Goal: Task Accomplishment & Management: Use online tool/utility

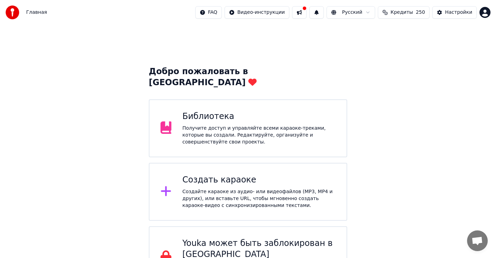
click at [335, 111] on div "Библиотека" at bounding box center [259, 116] width 153 height 11
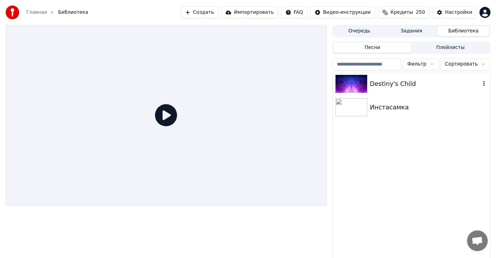
click at [437, 77] on div "Destiny's Child" at bounding box center [411, 83] width 157 height 23
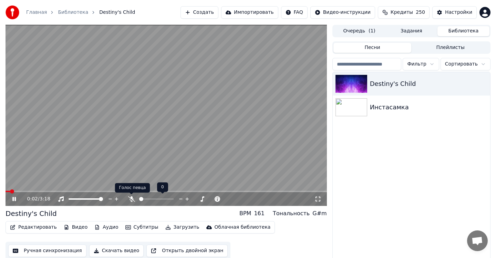
click at [133, 199] on icon at bounding box center [131, 199] width 7 height 6
click at [13, 199] on icon at bounding box center [13, 199] width 3 height 4
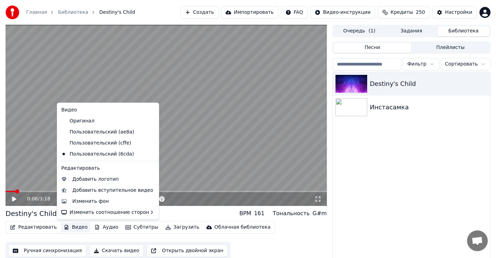
click at [75, 226] on button "Видео" at bounding box center [76, 227] width 30 height 10
click at [91, 201] on div "Изменить фон" at bounding box center [90, 200] width 37 height 7
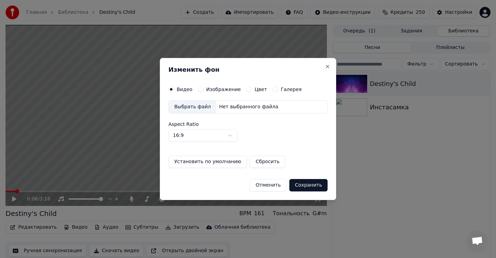
click at [226, 89] on label "Изображение" at bounding box center [223, 89] width 35 height 5
click at [204, 89] on button "Изображение" at bounding box center [201, 89] width 6 height 6
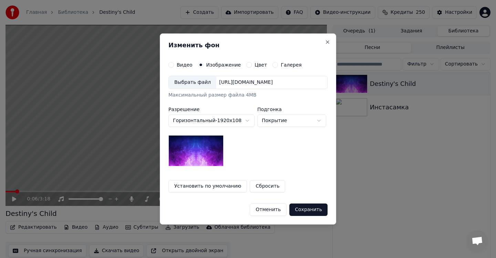
click at [202, 86] on div "Выбрать файл" at bounding box center [193, 82] width 48 height 12
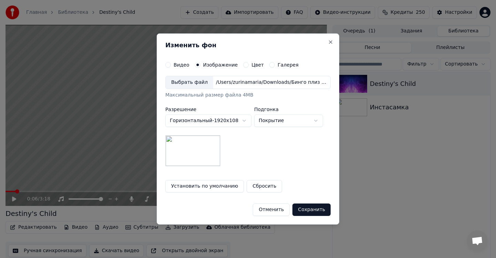
click at [263, 185] on button "Сбросить" at bounding box center [264, 186] width 35 height 12
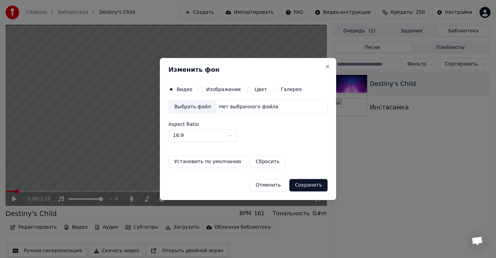
click at [246, 90] on button "Цвет" at bounding box center [249, 89] width 6 height 6
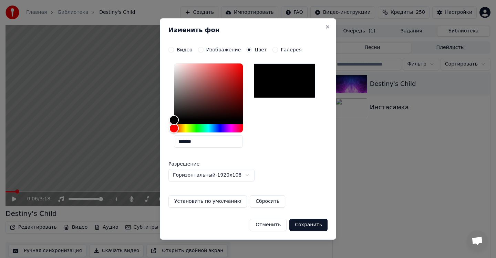
click at [216, 50] on label "Изображение" at bounding box center [223, 49] width 35 height 5
click at [204, 50] on button "Изображение" at bounding box center [201, 50] width 6 height 6
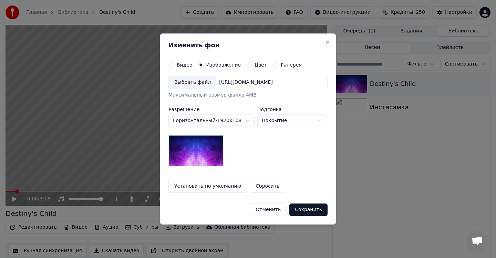
click at [202, 83] on div "Выбрать файл" at bounding box center [193, 82] width 48 height 12
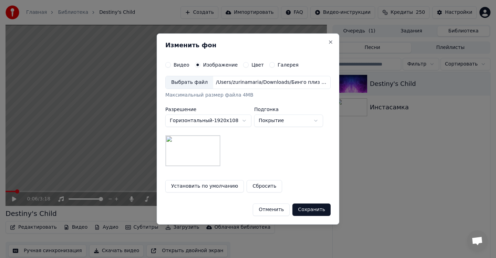
click at [246, 64] on button "Цвет" at bounding box center [246, 65] width 6 height 6
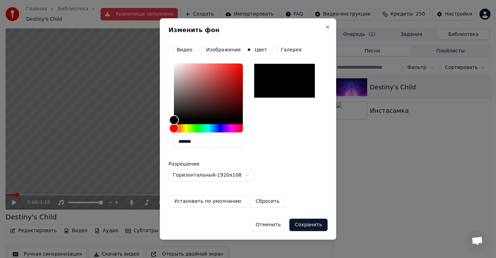
drag, startPoint x: 209, startPoint y: 139, endPoint x: 182, endPoint y: 142, distance: 26.9
click at [182, 142] on input "*******" at bounding box center [208, 141] width 69 height 12
paste input "text"
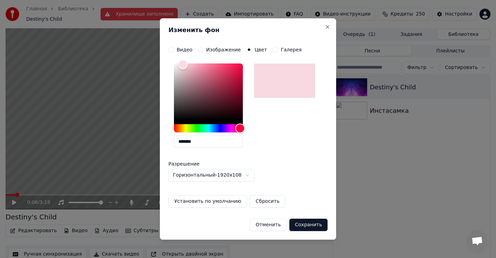
type input "*******"
click at [312, 225] on button "Сохранить" at bounding box center [308, 224] width 38 height 12
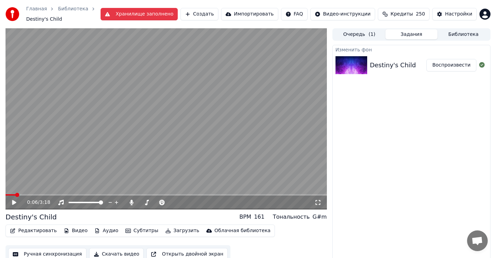
click at [122, 253] on button "Скачать видео" at bounding box center [116, 254] width 55 height 12
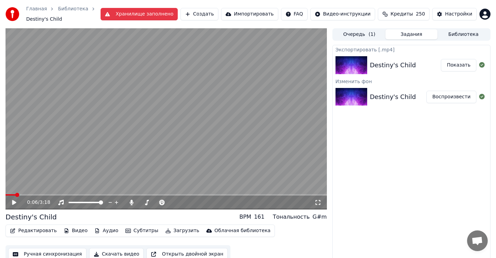
click at [454, 66] on button "Показать" at bounding box center [458, 65] width 35 height 12
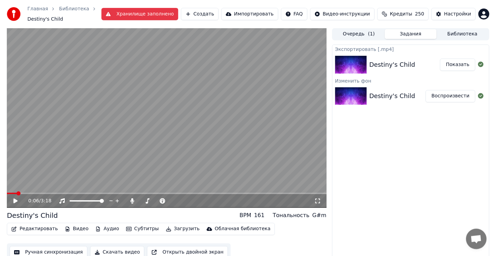
scroll to position [6, 0]
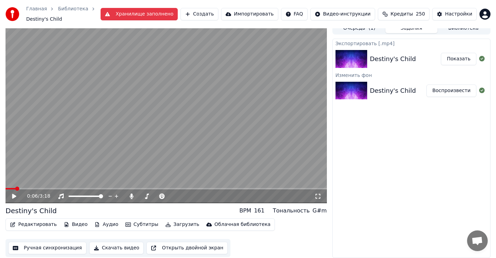
click at [34, 224] on button "Редактировать" at bounding box center [33, 224] width 52 height 10
click at [77, 225] on button "Видео" at bounding box center [76, 224] width 30 height 10
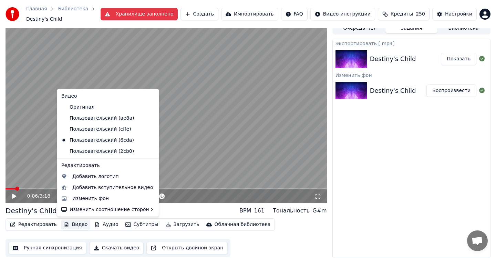
click at [150, 126] on icon at bounding box center [154, 129] width 8 height 6
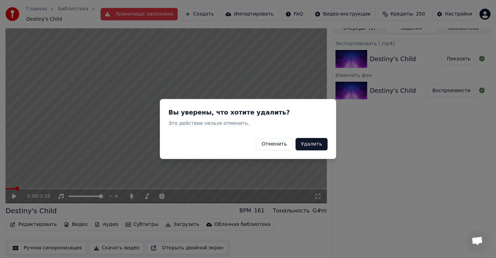
click at [307, 141] on button "Удалить" at bounding box center [311, 144] width 32 height 12
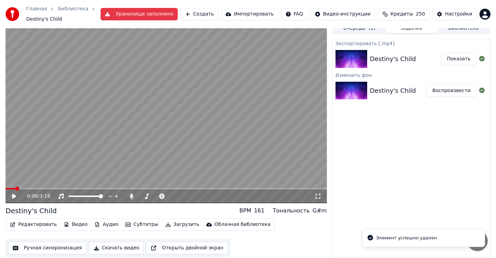
click at [74, 226] on button "Видео" at bounding box center [76, 224] width 30 height 10
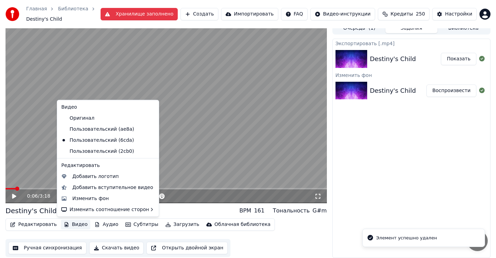
click at [150, 137] on icon at bounding box center [152, 140] width 5 height 6
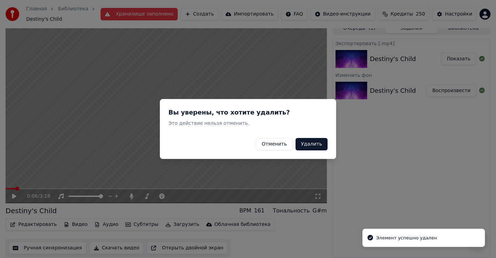
click at [324, 141] on button "Удалить" at bounding box center [311, 144] width 32 height 12
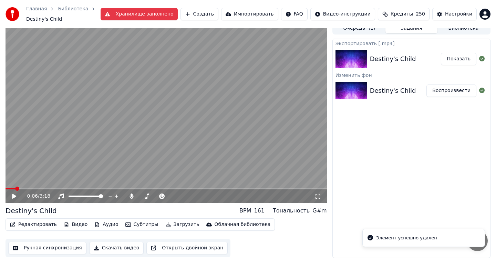
click at [42, 224] on button "Редактировать" at bounding box center [33, 224] width 52 height 10
click at [73, 224] on button "Видео" at bounding box center [76, 224] width 30 height 10
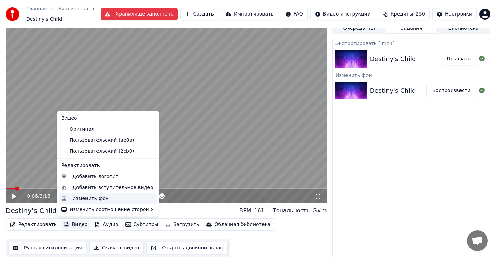
click at [86, 197] on div "Изменить фон" at bounding box center [90, 198] width 37 height 7
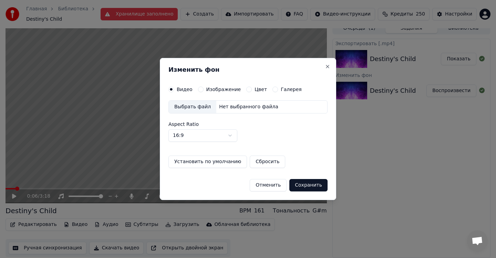
click at [226, 90] on label "Изображение" at bounding box center [223, 89] width 35 height 5
click at [204, 90] on button "Изображение" at bounding box center [201, 89] width 6 height 6
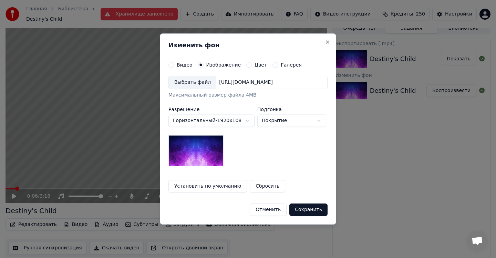
click at [194, 86] on div "Выбрать файл" at bounding box center [193, 82] width 48 height 12
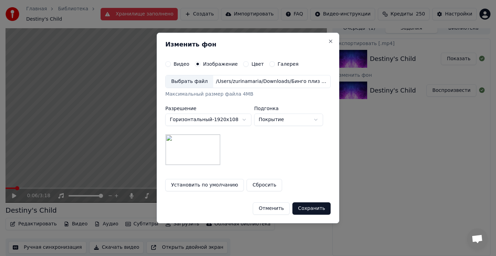
click at [312, 207] on button "Сохранить" at bounding box center [311, 208] width 38 height 12
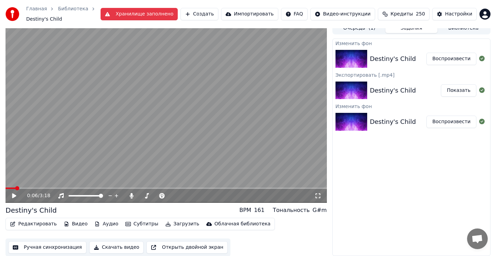
click at [447, 60] on button "Воспроизвести" at bounding box center [451, 59] width 50 height 12
click at [220, 114] on video at bounding box center [166, 112] width 321 height 181
click at [133, 13] on button "Хранилище заполнено" at bounding box center [139, 14] width 77 height 12
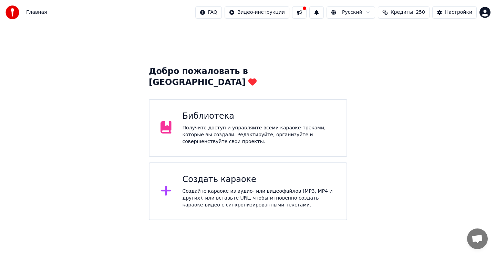
click at [295, 125] on div "Получите доступ и управляйте всеми караоке-треками, которые вы создали. Редакти…" at bounding box center [259, 135] width 153 height 21
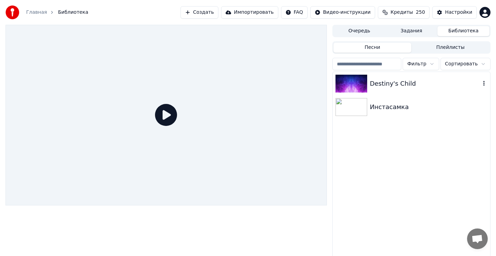
click at [428, 80] on div "Destiny's Child" at bounding box center [425, 84] width 111 height 10
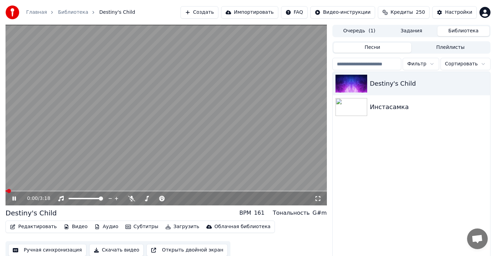
click at [183, 138] on video at bounding box center [166, 115] width 321 height 181
click at [131, 200] on icon at bounding box center [131, 199] width 7 height 6
click at [82, 228] on button "Видео" at bounding box center [76, 227] width 30 height 10
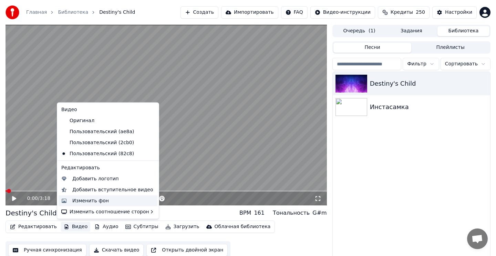
click at [90, 202] on div "Изменить фон" at bounding box center [90, 200] width 37 height 7
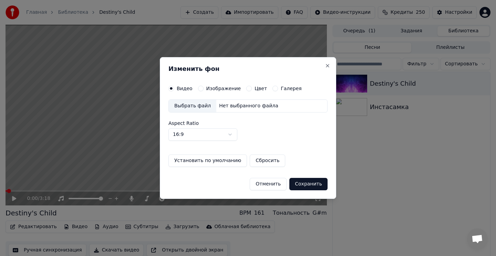
click at [199, 88] on button "Изображение" at bounding box center [201, 89] width 6 height 6
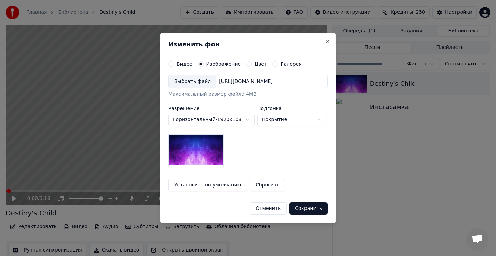
click at [197, 82] on div "Выбрать файл" at bounding box center [193, 81] width 48 height 12
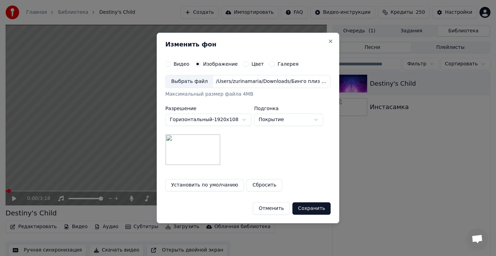
click at [237, 123] on body "**********" at bounding box center [248, 128] width 496 height 256
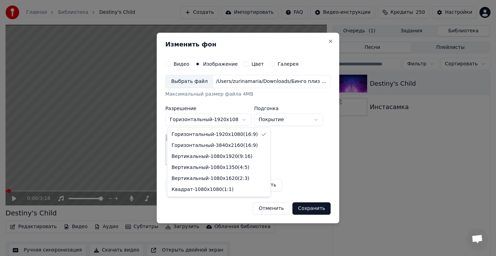
click at [235, 121] on body "**********" at bounding box center [248, 128] width 496 height 256
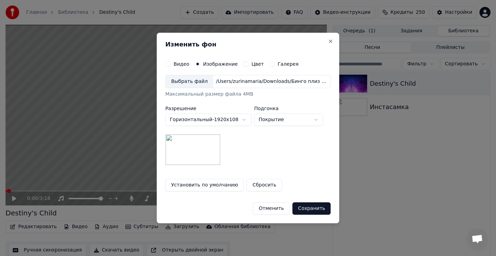
click at [272, 117] on body "**********" at bounding box center [248, 128] width 496 height 256
click at [278, 121] on body "**********" at bounding box center [248, 128] width 496 height 256
select select "****"
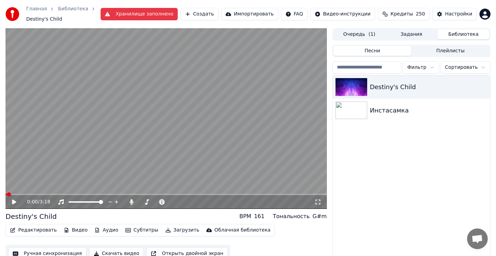
click at [162, 18] on button "Хранилище заполнено" at bounding box center [139, 14] width 77 height 12
click at [155, 15] on button "Хранилище заполнено" at bounding box center [139, 14] width 77 height 12
click at [169, 16] on button "Хранилище заполнено" at bounding box center [139, 14] width 77 height 12
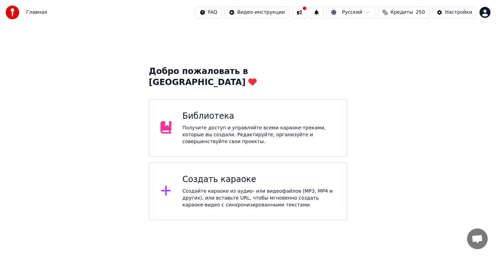
click at [306, 12] on button at bounding box center [299, 12] width 14 height 12
click at [282, 99] on div "Библиотека Получите доступ и управляйте всеми караоке-треками, которые вы созда…" at bounding box center [248, 128] width 198 height 58
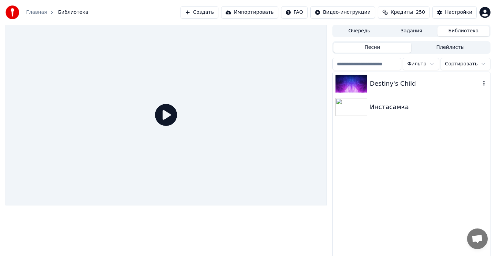
click at [423, 83] on div "Destiny's Child" at bounding box center [425, 84] width 111 height 10
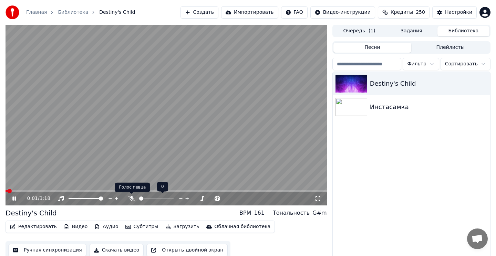
click at [130, 198] on icon at bounding box center [131, 199] width 7 height 6
click at [121, 146] on video at bounding box center [166, 115] width 321 height 181
click at [74, 229] on button "Видео" at bounding box center [76, 227] width 30 height 10
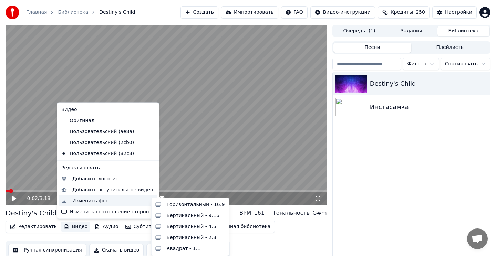
click at [90, 199] on div "Изменить фон" at bounding box center [90, 200] width 37 height 7
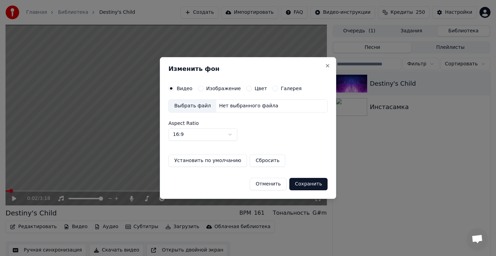
click at [208, 89] on label "Изображение" at bounding box center [223, 88] width 35 height 5
click at [204, 89] on button "Изображение" at bounding box center [201, 89] width 6 height 6
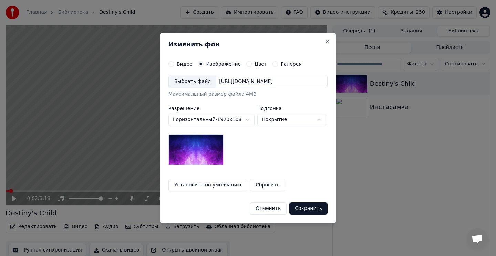
click at [198, 82] on div "Выбрать файл" at bounding box center [193, 81] width 48 height 12
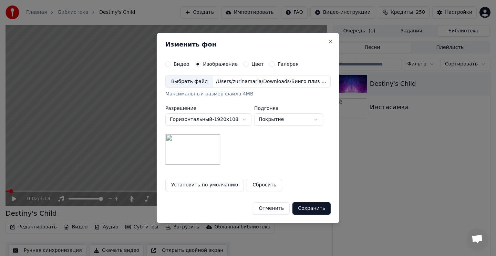
click at [270, 63] on button "Галерея" at bounding box center [272, 64] width 6 height 6
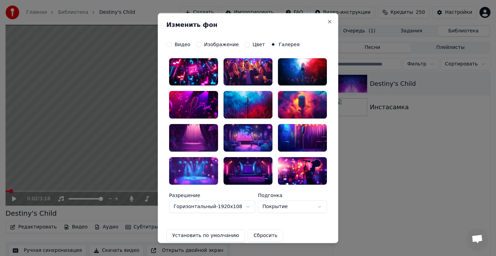
click at [197, 44] on button "Изображение" at bounding box center [199, 44] width 6 height 6
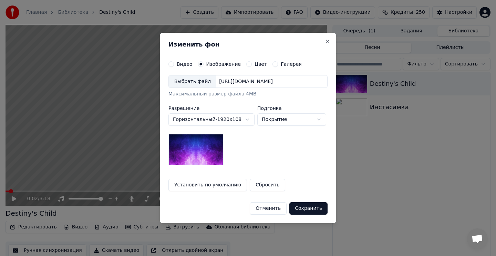
click at [202, 80] on div "Выбрать файл" at bounding box center [193, 81] width 48 height 12
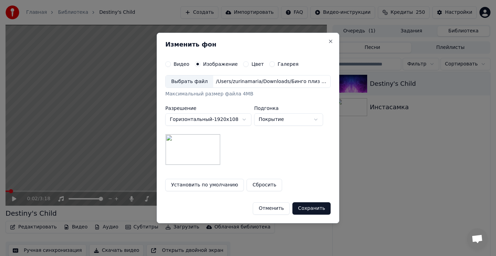
click at [270, 83] on div "/Users/zurinamaria/Downloads/Бинго плиз #13.jpg" at bounding box center [271, 81] width 117 height 7
click at [214, 139] on img at bounding box center [192, 149] width 55 height 31
click at [202, 81] on div "Выбрать файл" at bounding box center [190, 81] width 48 height 12
click at [199, 81] on div "Выбрать файл" at bounding box center [190, 81] width 48 height 12
click at [190, 84] on div "Выбрать файл" at bounding box center [190, 81] width 48 height 12
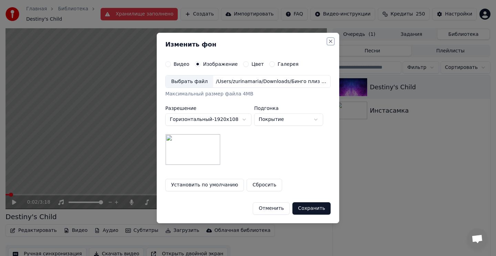
click at [328, 43] on button "Close" at bounding box center [331, 42] width 6 height 6
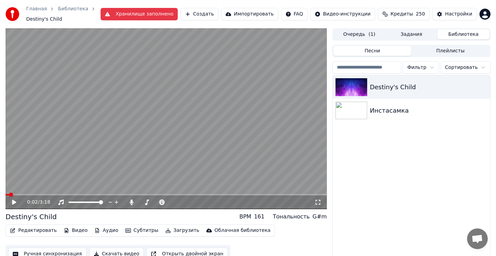
click at [144, 14] on button "Хранилище заполнено" at bounding box center [139, 14] width 77 height 12
click at [262, 217] on div "161" at bounding box center [259, 216] width 11 height 8
click at [76, 231] on button "Видео" at bounding box center [76, 231] width 30 height 10
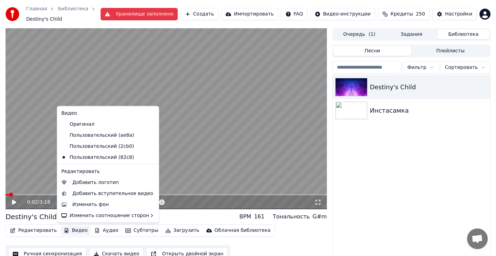
click at [150, 144] on icon at bounding box center [152, 146] width 5 height 6
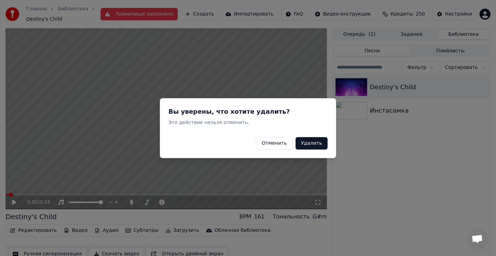
click at [304, 143] on button "Удалить" at bounding box center [311, 143] width 32 height 12
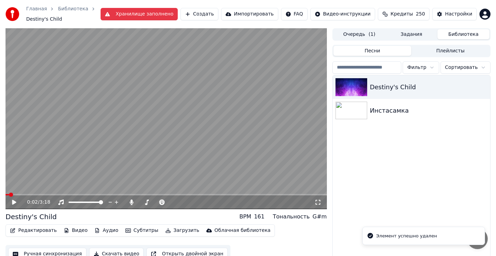
click at [77, 228] on button "Видео" at bounding box center [76, 231] width 30 height 10
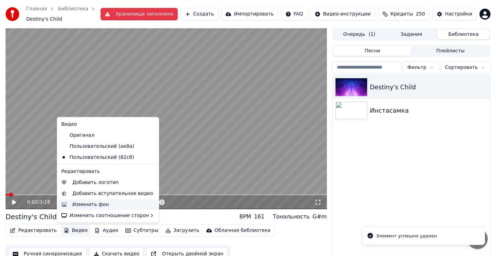
click at [91, 205] on div "Изменить фон" at bounding box center [90, 204] width 37 height 7
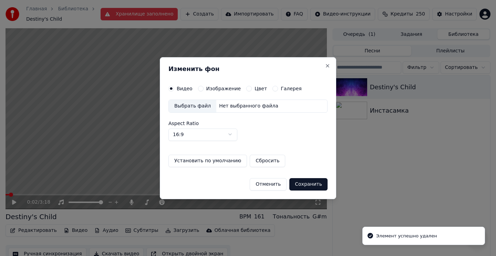
click at [206, 88] on label "Изображение" at bounding box center [223, 88] width 35 height 5
click at [204, 88] on button "Изображение" at bounding box center [201, 89] width 6 height 6
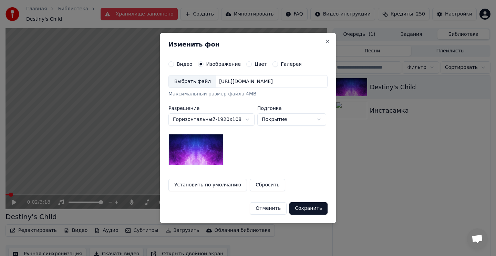
click at [203, 86] on div "Выбрать файл" at bounding box center [193, 81] width 48 height 12
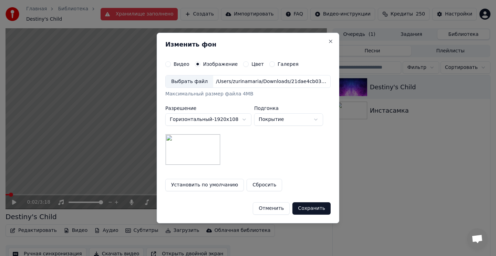
click at [193, 85] on div "Выбрать файл" at bounding box center [190, 81] width 48 height 12
click at [190, 79] on div "Выбрать файл" at bounding box center [190, 81] width 48 height 12
click at [281, 210] on button "Отменить" at bounding box center [271, 208] width 37 height 12
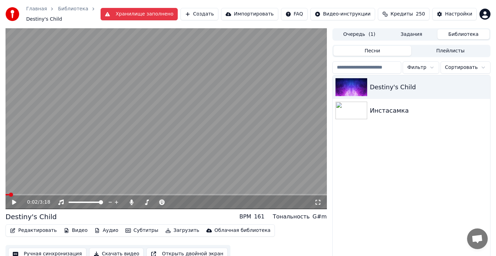
click at [74, 232] on button "Видео" at bounding box center [76, 231] width 30 height 10
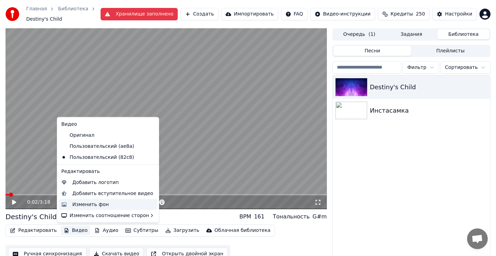
click at [84, 206] on div "Изменить фон" at bounding box center [90, 204] width 37 height 7
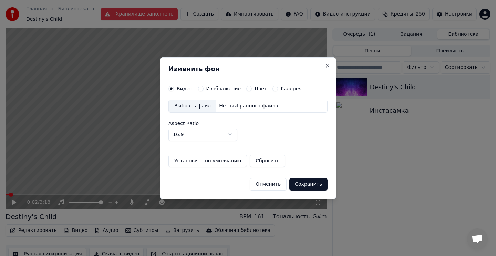
click at [200, 89] on button "Изображение" at bounding box center [201, 89] width 6 height 6
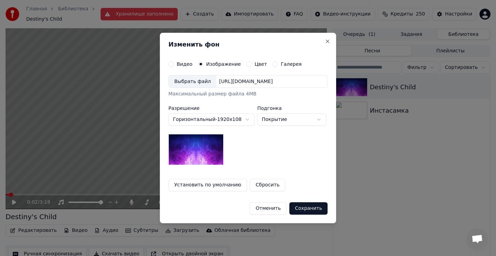
click at [187, 80] on div "Выбрать файл" at bounding box center [193, 81] width 48 height 12
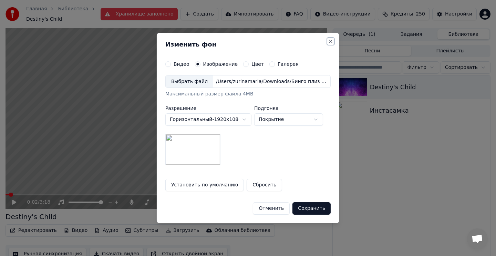
click at [329, 40] on button "Close" at bounding box center [331, 42] width 6 height 6
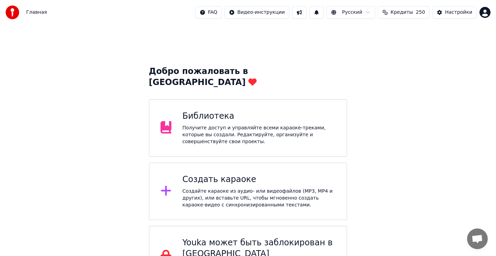
click at [330, 111] on div "Библиотека" at bounding box center [259, 116] width 153 height 11
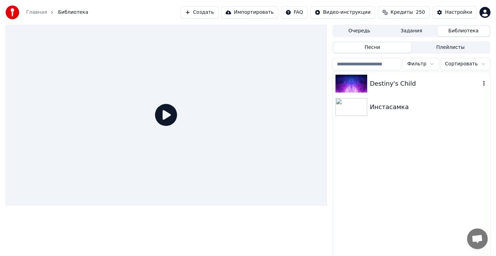
click at [387, 92] on div "Destiny's Child" at bounding box center [411, 83] width 157 height 23
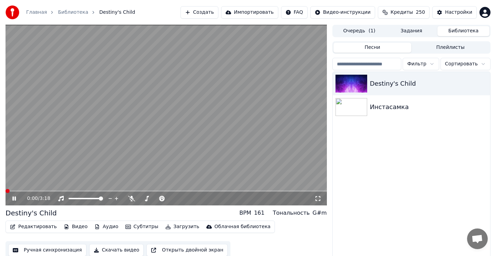
click at [72, 230] on button "Видео" at bounding box center [76, 227] width 30 height 10
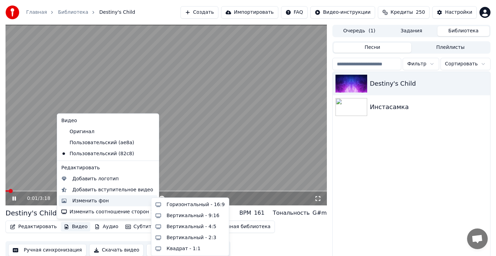
click at [75, 203] on div "Изменить фон" at bounding box center [90, 200] width 37 height 7
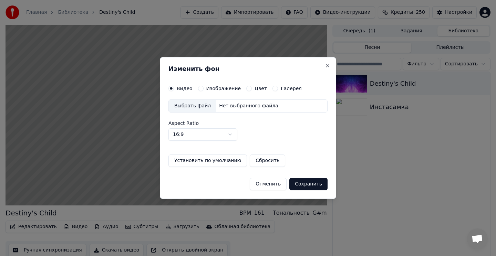
click at [248, 87] on button "Цвет" at bounding box center [249, 89] width 6 height 6
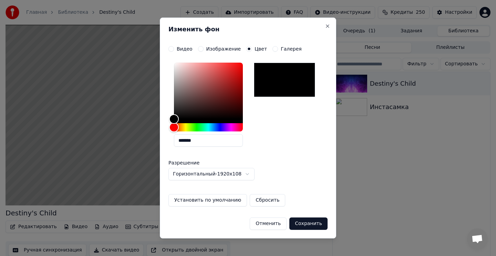
drag, startPoint x: 203, startPoint y: 142, endPoint x: 183, endPoint y: 142, distance: 20.0
click at [183, 142] on input "*******" at bounding box center [208, 140] width 69 height 12
drag, startPoint x: 181, startPoint y: 141, endPoint x: 215, endPoint y: 141, distance: 33.4
click at [215, 141] on input "*******" at bounding box center [208, 140] width 69 height 12
paste input "text"
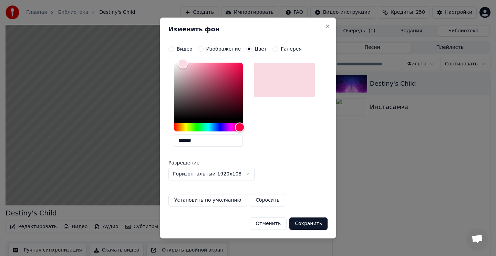
type input "*******"
click at [312, 224] on button "Сохранить" at bounding box center [308, 224] width 38 height 12
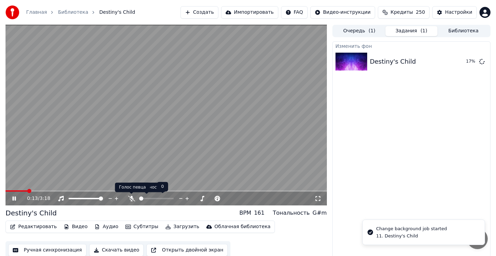
click at [128, 199] on icon at bounding box center [131, 199] width 7 height 6
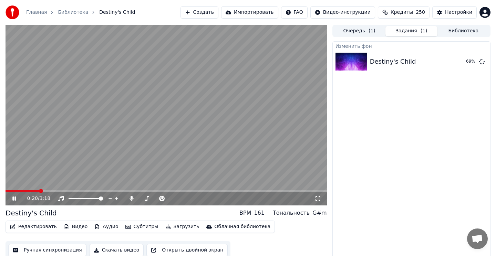
click at [13, 199] on icon at bounding box center [13, 199] width 3 height 4
click at [456, 62] on button "Воспроизвести" at bounding box center [451, 61] width 50 height 12
click at [14, 199] on icon at bounding box center [13, 199] width 3 height 4
click at [40, 228] on button "Редактировать" at bounding box center [33, 227] width 52 height 10
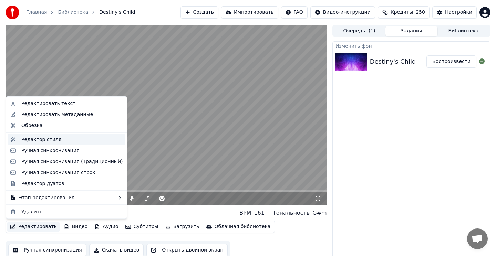
click at [51, 140] on div "Редактор стиля" at bounding box center [41, 139] width 40 height 7
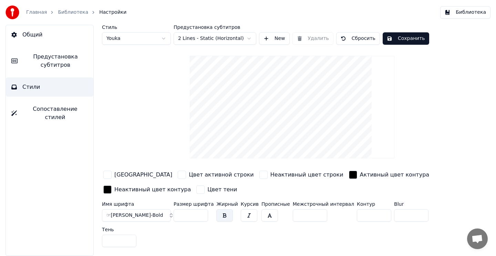
click at [79, 108] on span "Сопоставление стилей" at bounding box center [54, 113] width 65 height 17
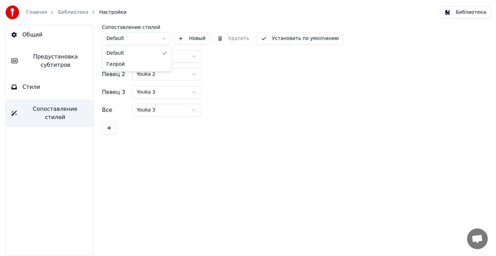
click at [137, 37] on html "Главная Библиотека Настройки Библиотека Общий Предустановка субтитров Стили Соп…" at bounding box center [248, 128] width 496 height 256
click at [43, 83] on button "Стили" at bounding box center [49, 86] width 87 height 19
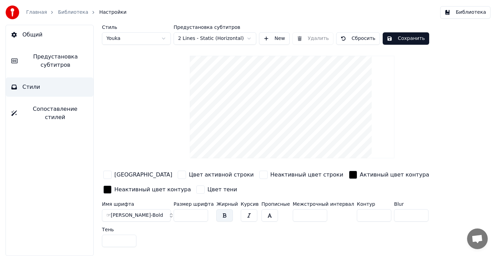
click at [349, 176] on div "button" at bounding box center [353, 175] width 8 height 8
